Goal: Task Accomplishment & Management: Manage account settings

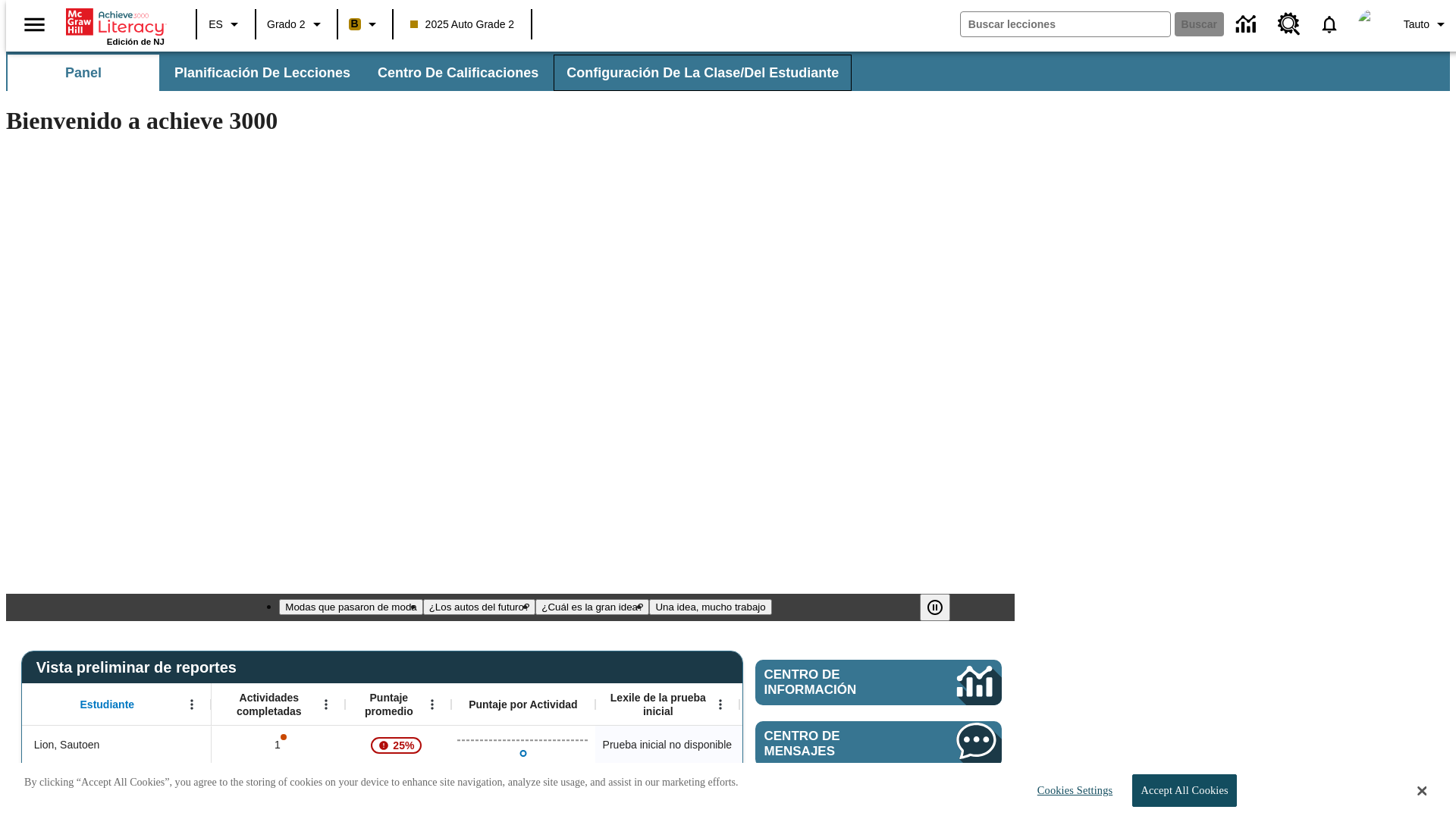
click at [687, 73] on span "Configuración de la clase/del estudiante" at bounding box center [703, 73] width 272 height 18
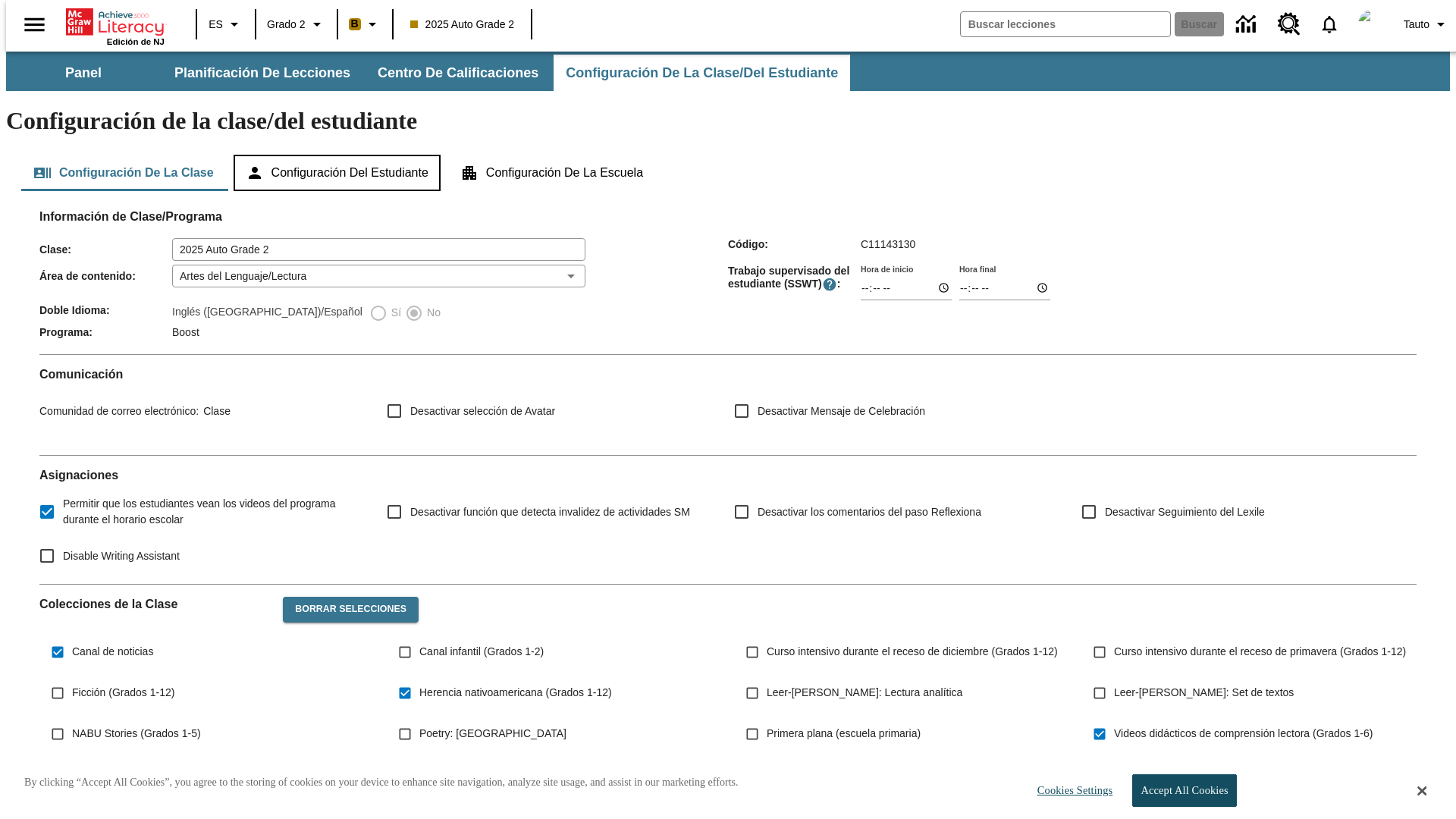
click at [338, 155] on button "Configuración del estudiante" at bounding box center [337, 173] width 207 height 37
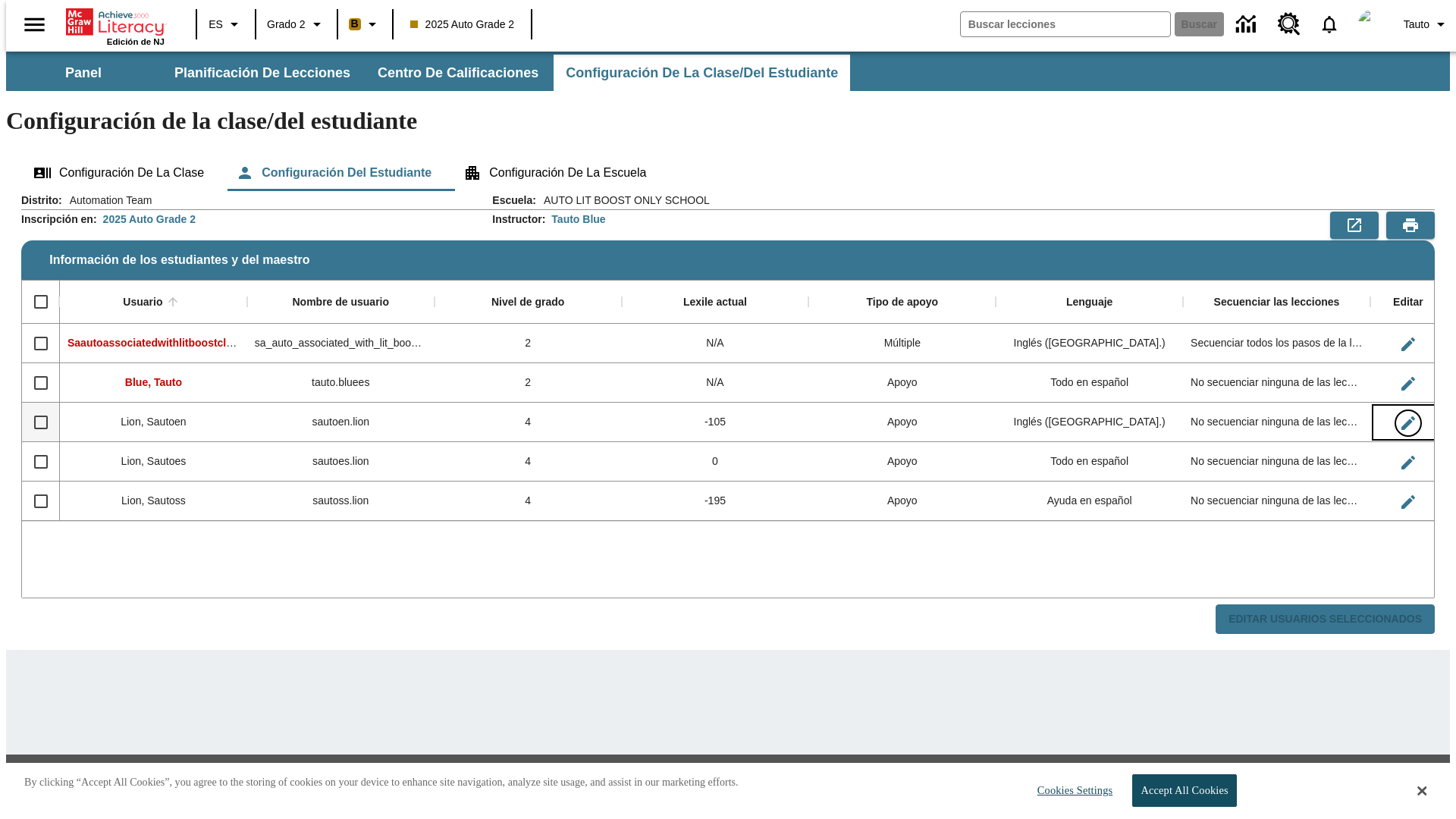
click at [1402, 416] on icon "Editar Usuario" at bounding box center [1409, 423] width 14 height 14
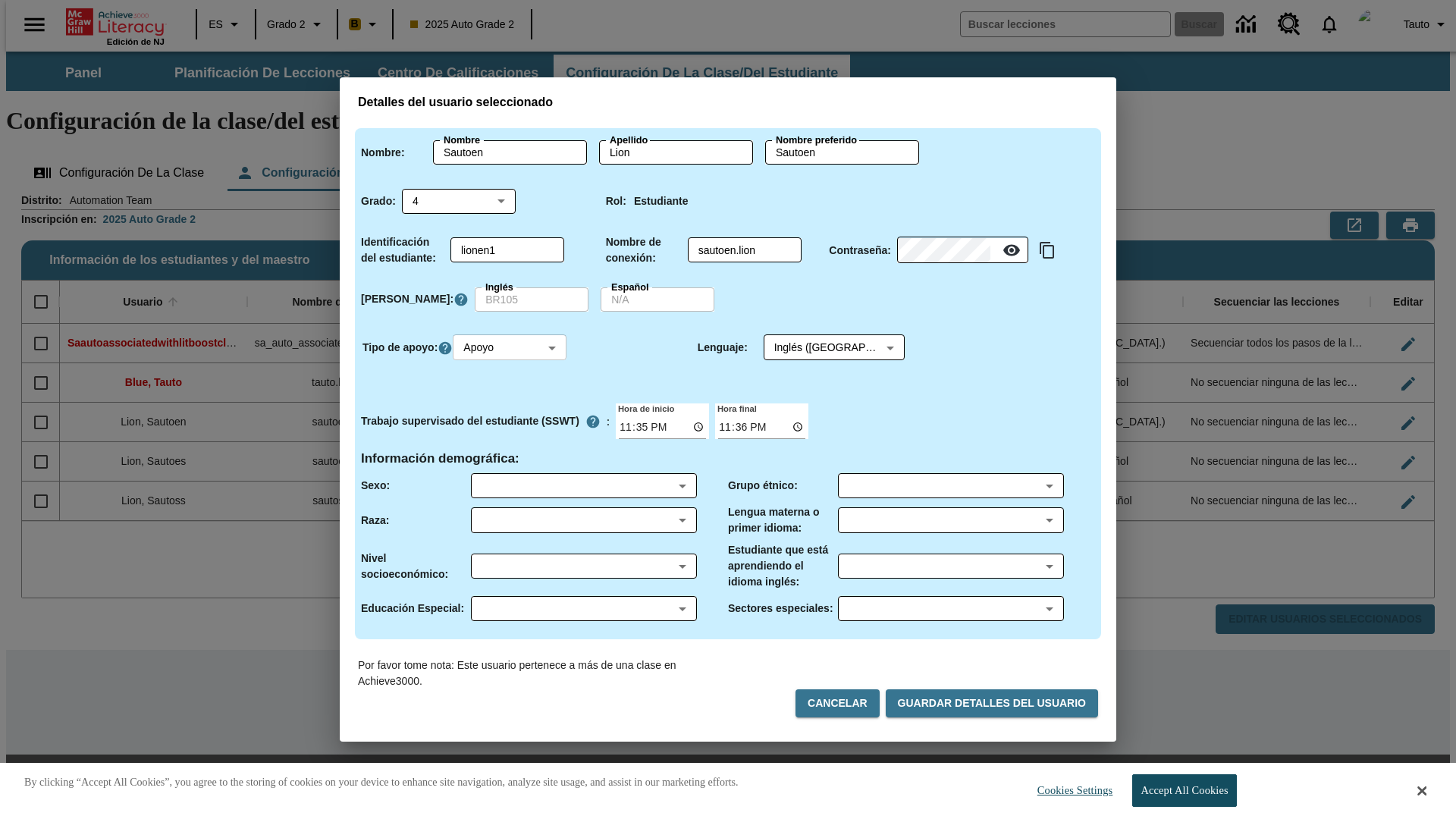
click at [512, 348] on body "Saltar al contenido principal Edición de NJ ES Grado 2 B 2025 Auto Grade 2 Busc…" at bounding box center [728, 439] width 1444 height 773
click at [512, 403] on li "Apoyo" at bounding box center [512, 403] width 114 height 25
click at [820, 348] on body "Saltar al contenido principal Edición de NJ ES Grado 2 B 2025 Auto Grade 2 Busc…" at bounding box center [728, 439] width 1444 height 773
click at [512, 348] on body "Saltar al contenido principal Edición de NJ ES Grado 2 B 2025 Auto Grade 2 Busc…" at bounding box center [728, 439] width 1444 height 773
click at [512, 429] on li "Enriquecimiento" at bounding box center [512, 429] width 114 height 25
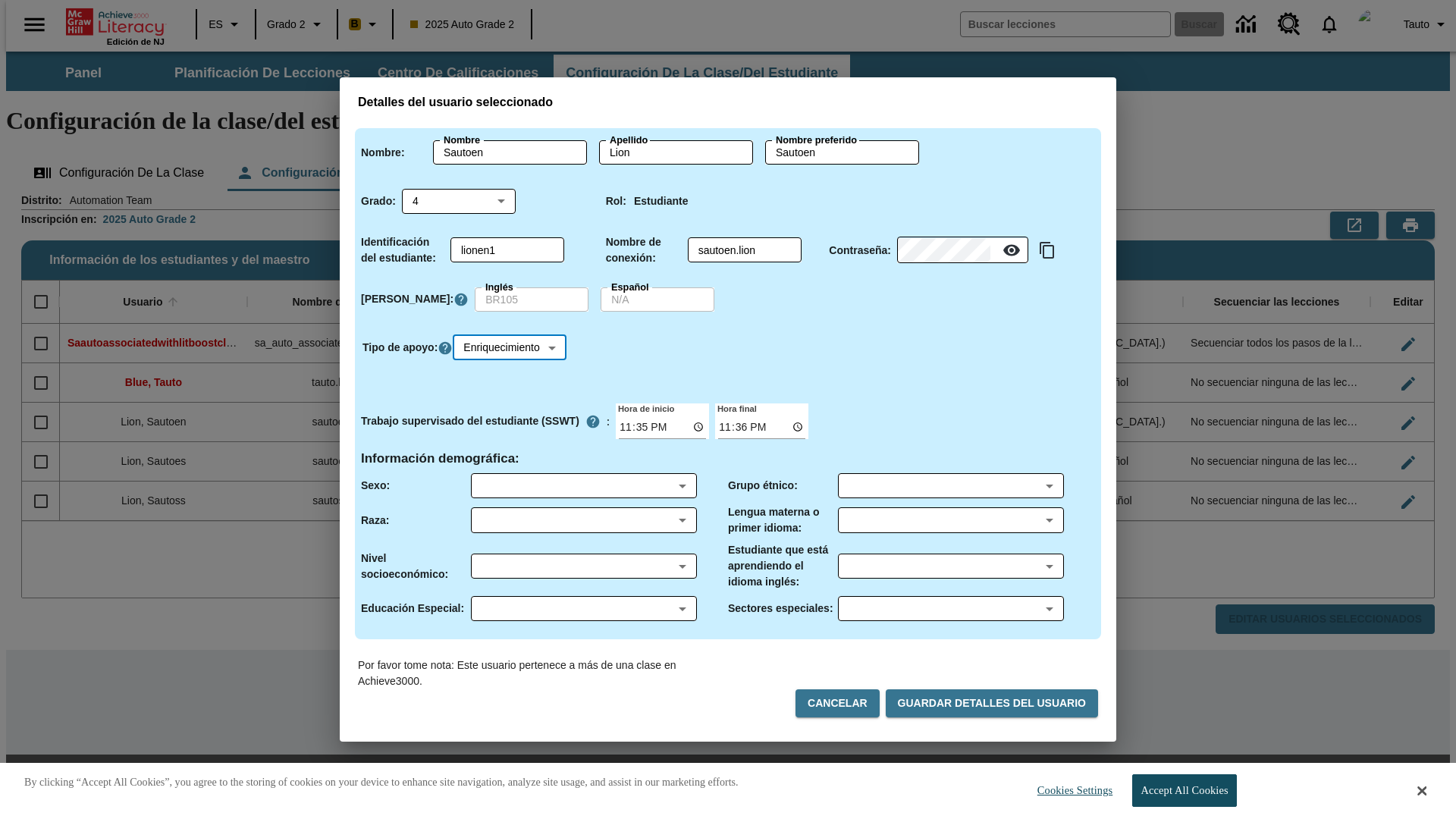
click at [514, 348] on body "Saltar al contenido principal Edición de NJ ES Grado 2 B 2025 Auto Grade 2 Busc…" at bounding box center [728, 439] width 1444 height 773
click at [514, 378] on li "Estándar" at bounding box center [515, 379] width 119 height 25
click at [512, 348] on body "Saltar al contenido principal Edición de NJ ES Grado 2 B 2025 Auto Grade 2 Busc…" at bounding box center [728, 439] width 1444 height 773
click at [512, 454] on li "Múltiple" at bounding box center [512, 454] width 114 height 25
type input "M"
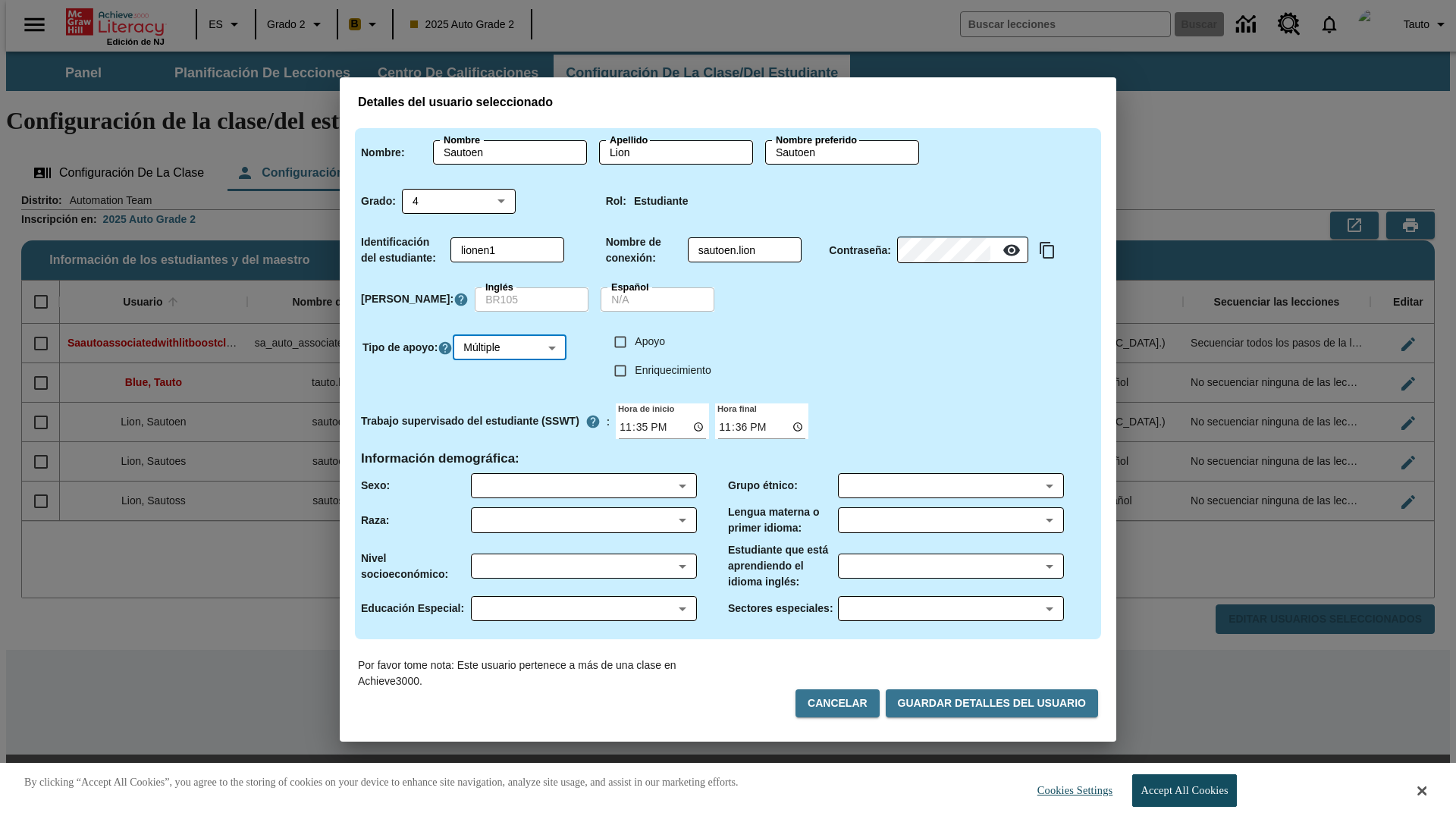
click at [620, 371] on input "Enriquecimiento" at bounding box center [620, 371] width 29 height 29
checkbox input "true"
click at [620, 342] on input "Apoyo" at bounding box center [620, 342] width 29 height 29
checkbox input "true"
